Goal: Information Seeking & Learning: Learn about a topic

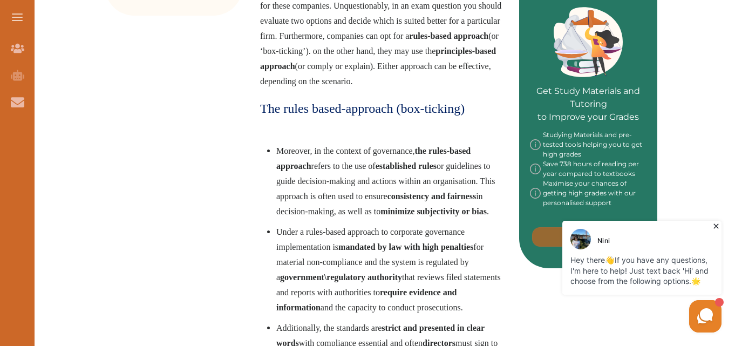
scroll to position [485, 0]
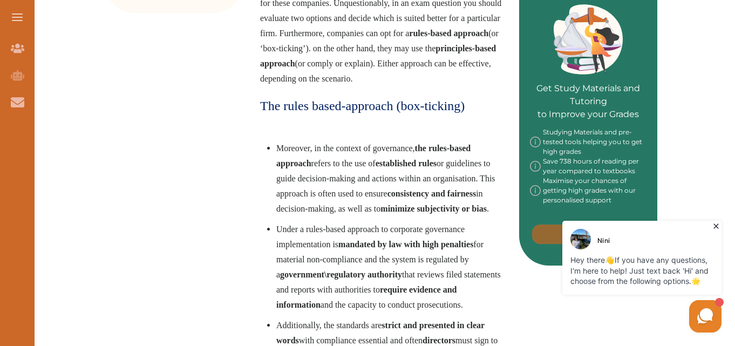
drag, startPoint x: 293, startPoint y: 152, endPoint x: 482, endPoint y: 179, distance: 190.1
click at [482, 179] on span "Moreover, in the context of governance, the rules-based approach refers to the …" at bounding box center [385, 178] width 219 height 70
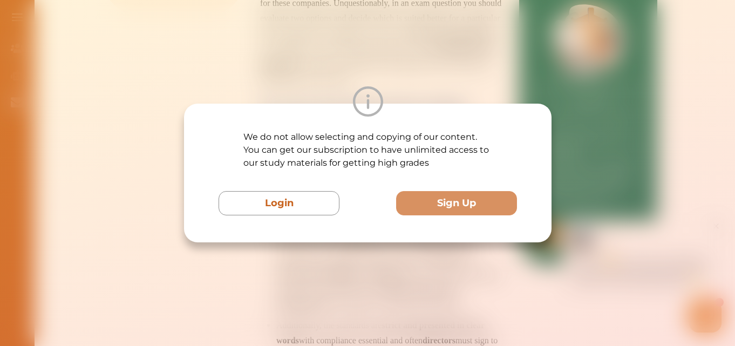
click at [585, 238] on div "We do not allow selecting and copying of our content. You can get our subscript…" at bounding box center [367, 173] width 735 height 346
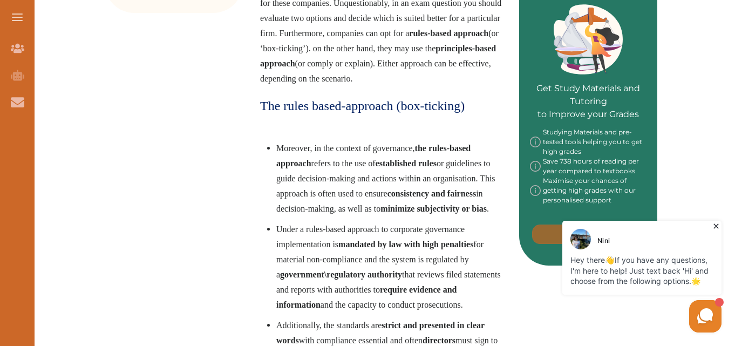
click at [715, 224] on icon at bounding box center [715, 226] width 11 height 11
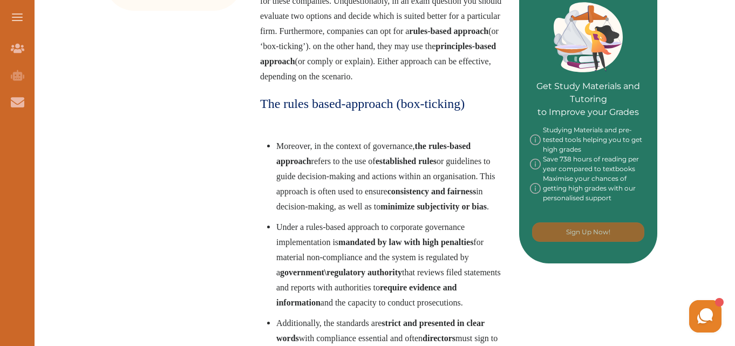
scroll to position [324, 0]
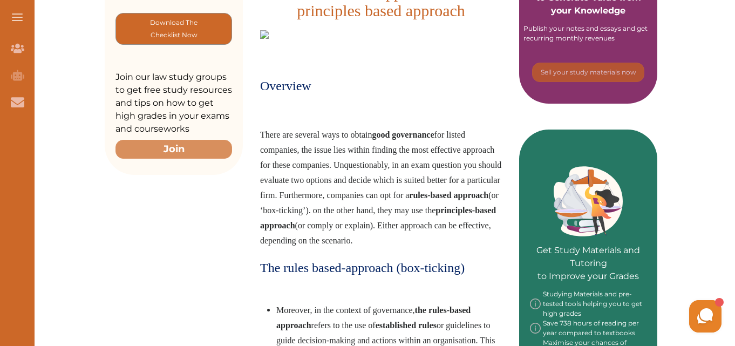
drag, startPoint x: 274, startPoint y: 177, endPoint x: 374, endPoint y: 194, distance: 101.1
click at [374, 194] on span "There are several ways to obtain good governance for listed companies, the issu…" at bounding box center [380, 187] width 241 height 115
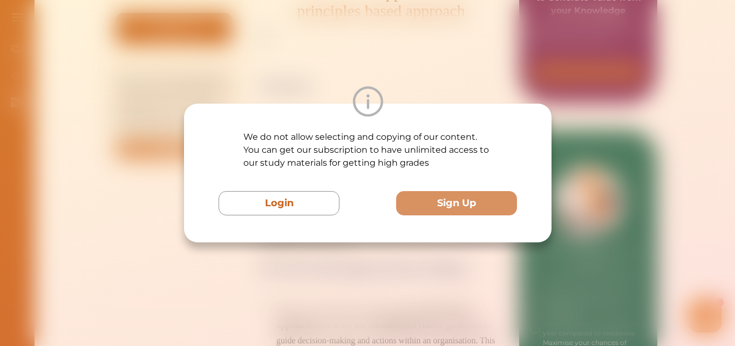
click at [457, 311] on div "We do not allow selecting and copying of our content. You can get our subscript…" at bounding box center [367, 173] width 735 height 346
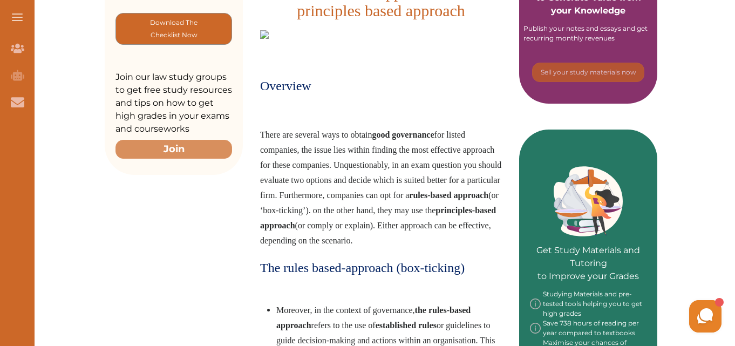
click at [303, 192] on span "There are several ways to obtain good governance for listed companies, the issu…" at bounding box center [380, 187] width 241 height 115
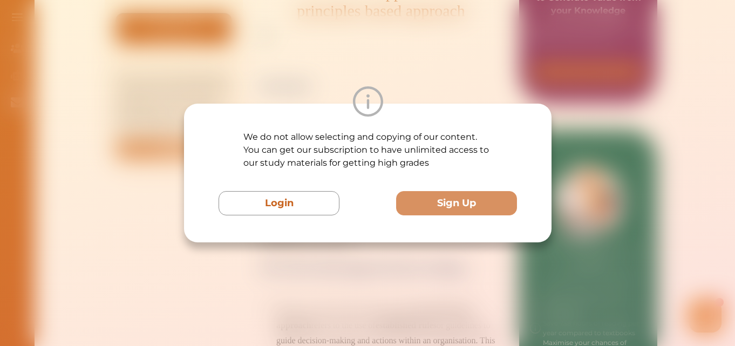
click at [303, 193] on button "Login" at bounding box center [278, 203] width 121 height 24
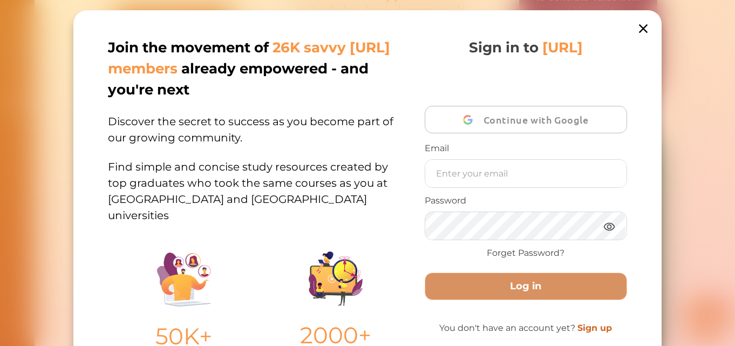
scroll to position [129, 0]
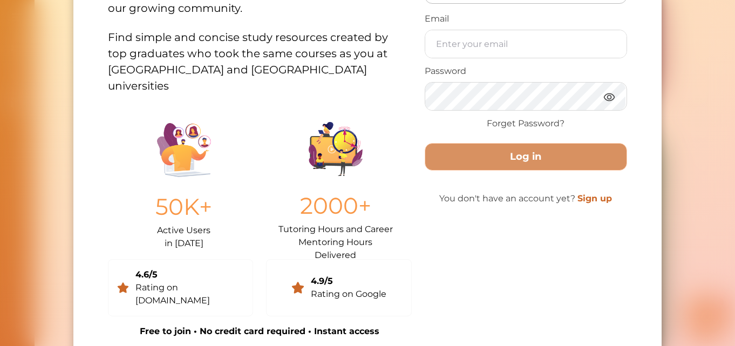
click at [730, 166] on div "Join the movement of 26K savvy [URL] members already empowered - and you're nex…" at bounding box center [367, 173] width 735 height 346
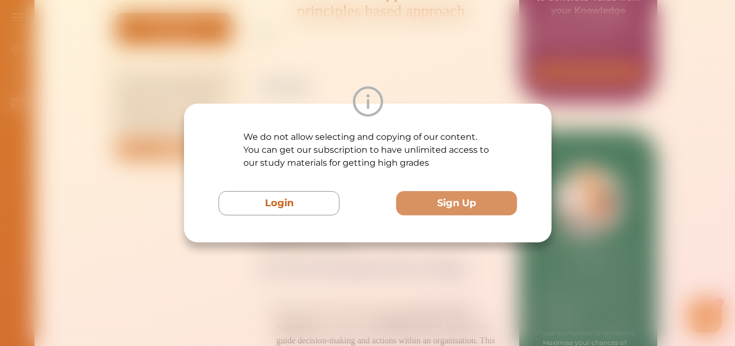
click at [302, 273] on div "We do not allow selecting and copying of our content. You can get our subscript…" at bounding box center [367, 173] width 735 height 346
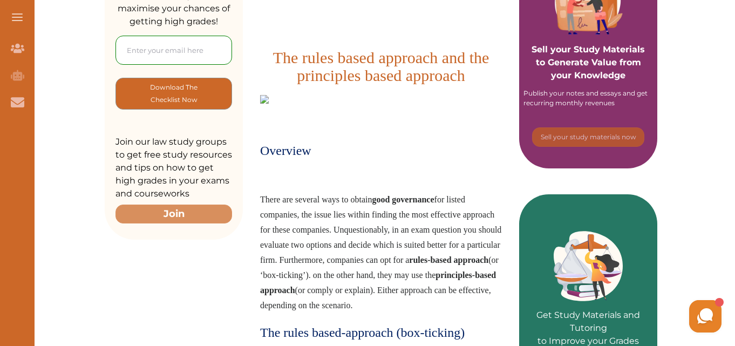
scroll to position [367, 0]
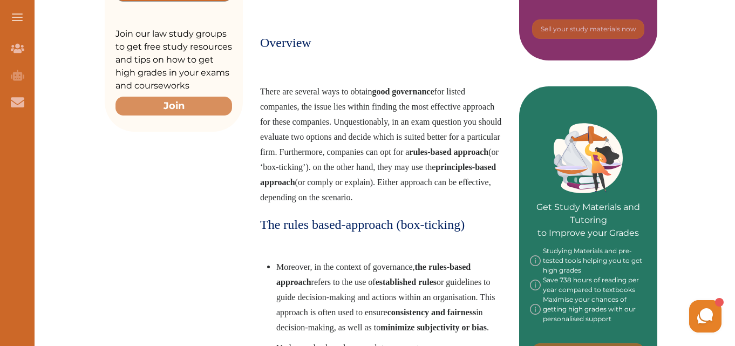
drag, startPoint x: 459, startPoint y: 196, endPoint x: 231, endPoint y: 97, distance: 248.3
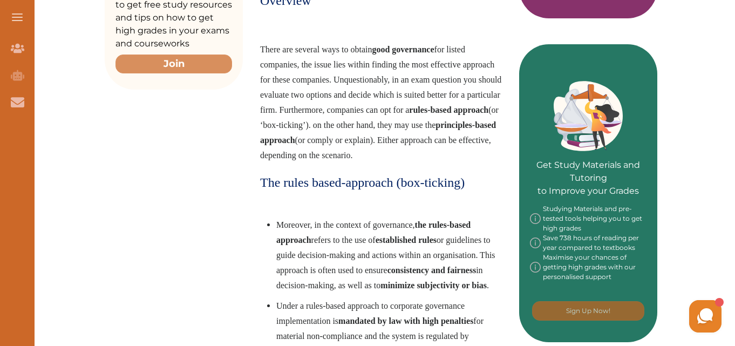
scroll to position [402, 0]
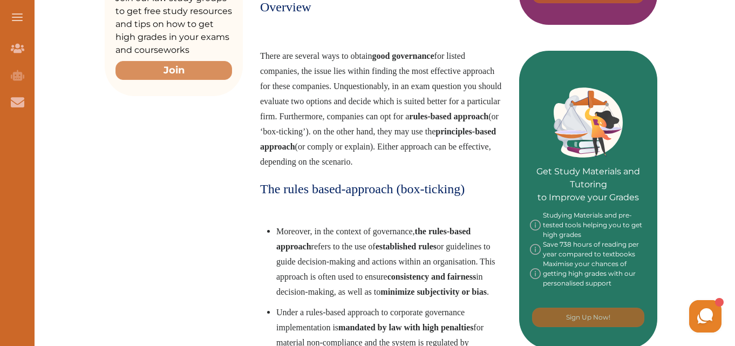
click at [389, 100] on span "There are several ways to obtain good governance for listed companies, the issu…" at bounding box center [380, 108] width 241 height 115
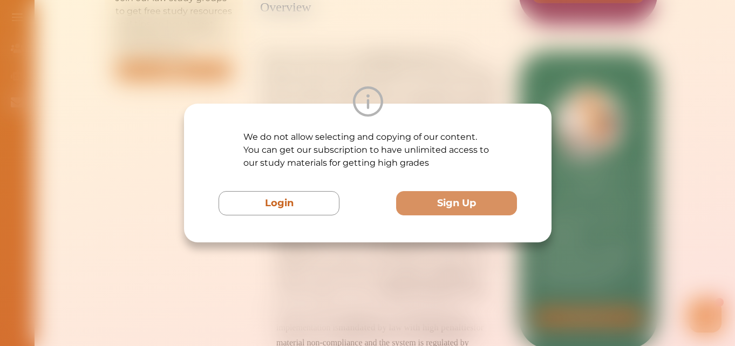
click at [581, 275] on div "We do not allow selecting and copying of our content. You can get our subscript…" at bounding box center [367, 173] width 735 height 346
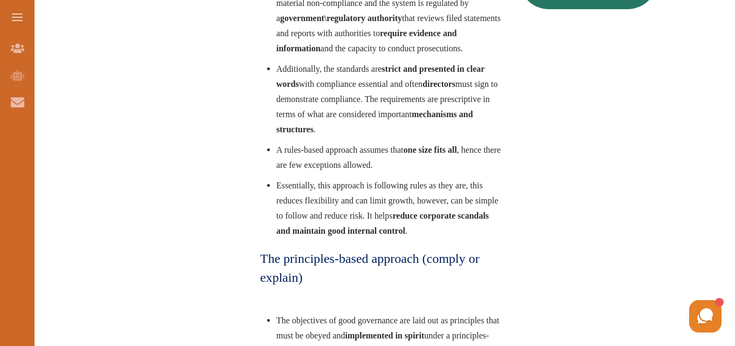
scroll to position [718, 0]
